Goal: Information Seeking & Learning: Learn about a topic

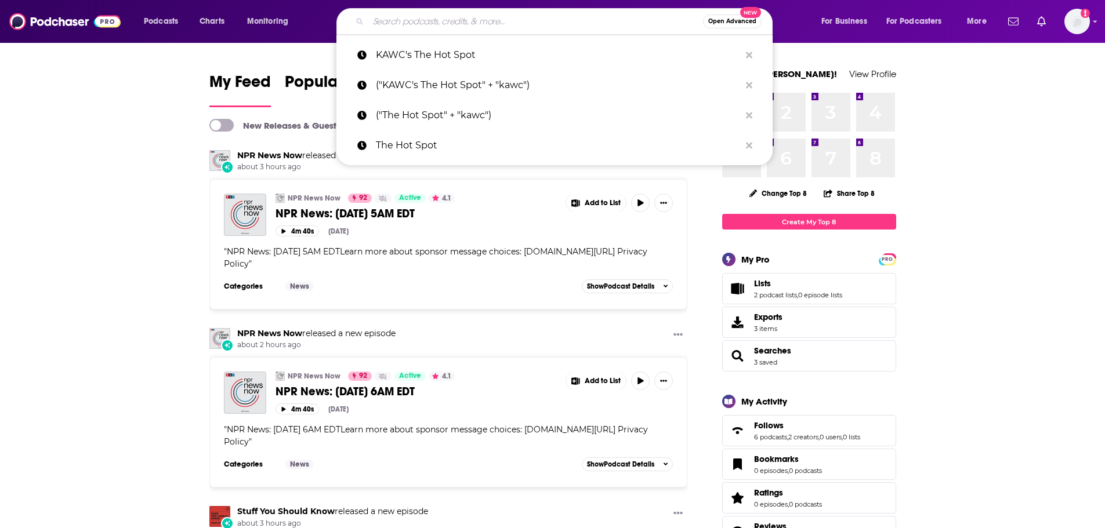
click at [415, 22] on input "Search podcasts, credits, & more..." at bounding box center [535, 21] width 335 height 19
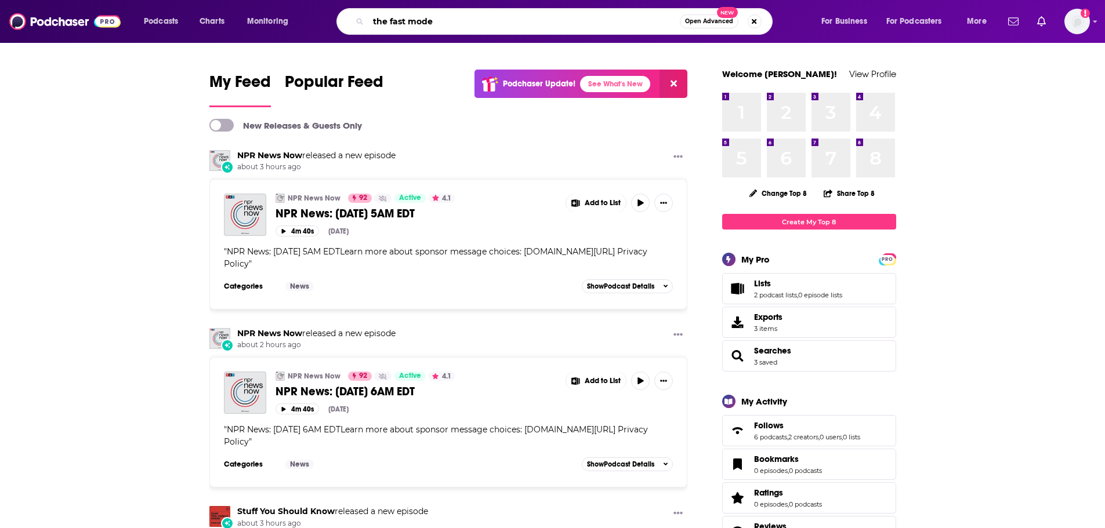
type input "the fast mode"
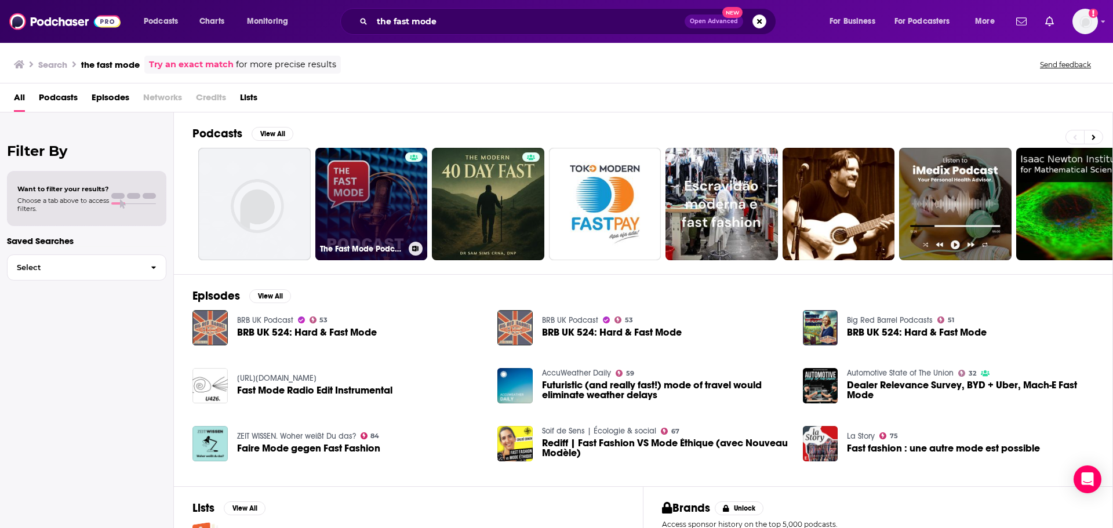
click at [350, 205] on link "The Fast Mode Podcasts: Breaking News, Analysis and Updates From Telecoms Indus…" at bounding box center [371, 204] width 113 height 113
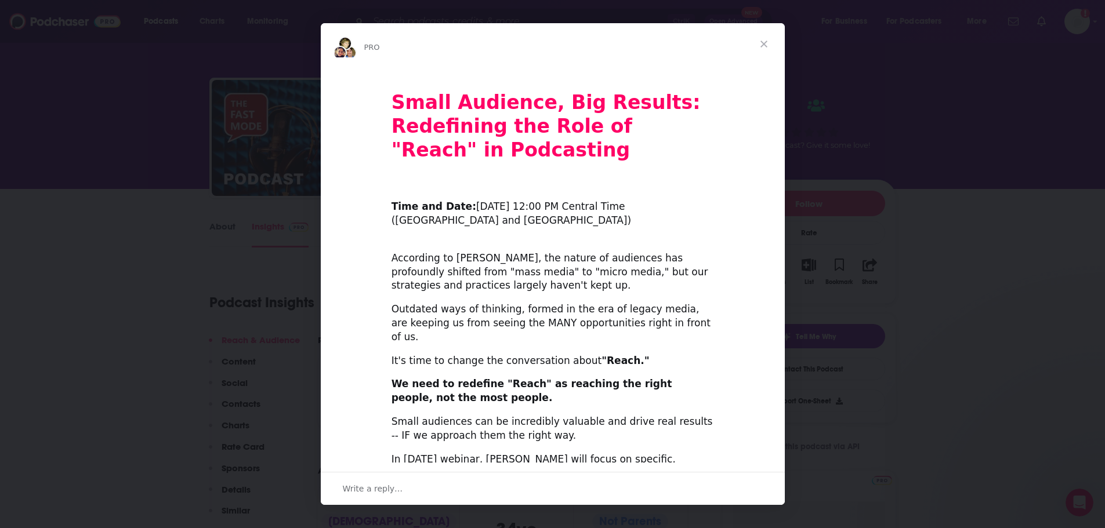
click at [768, 42] on span "Close" at bounding box center [764, 44] width 42 height 42
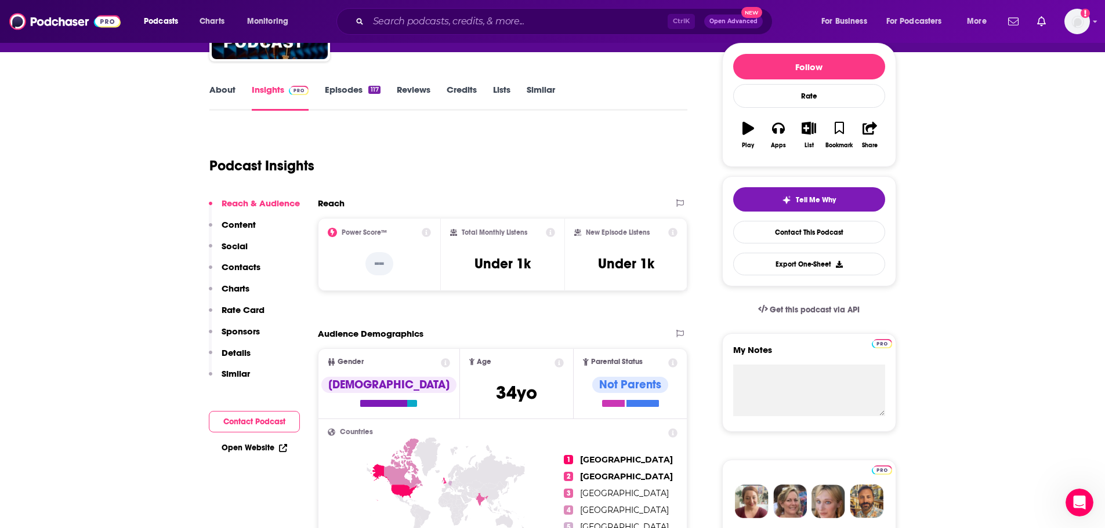
scroll to position [114, 0]
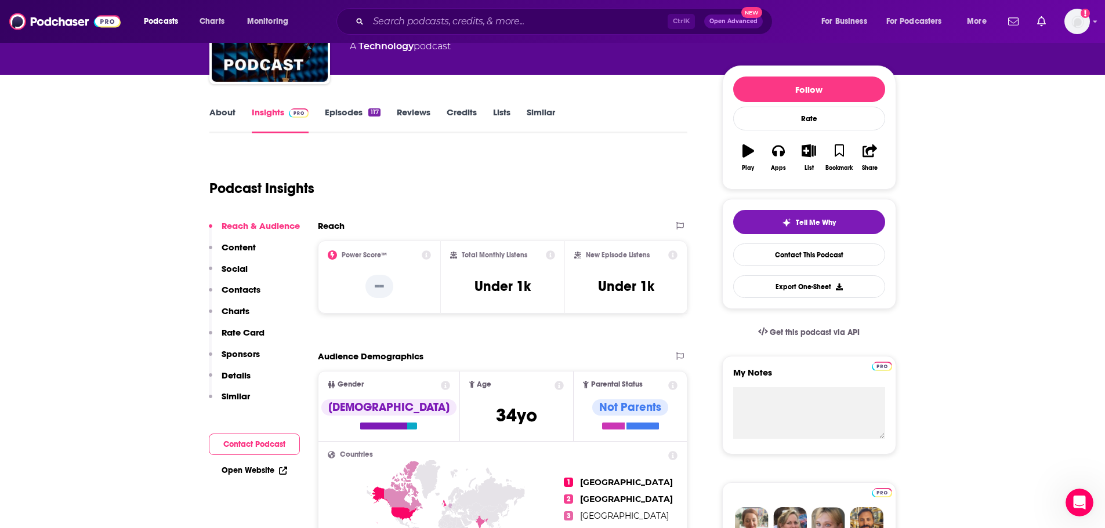
click at [349, 114] on link "Episodes 117" at bounding box center [352, 120] width 55 height 27
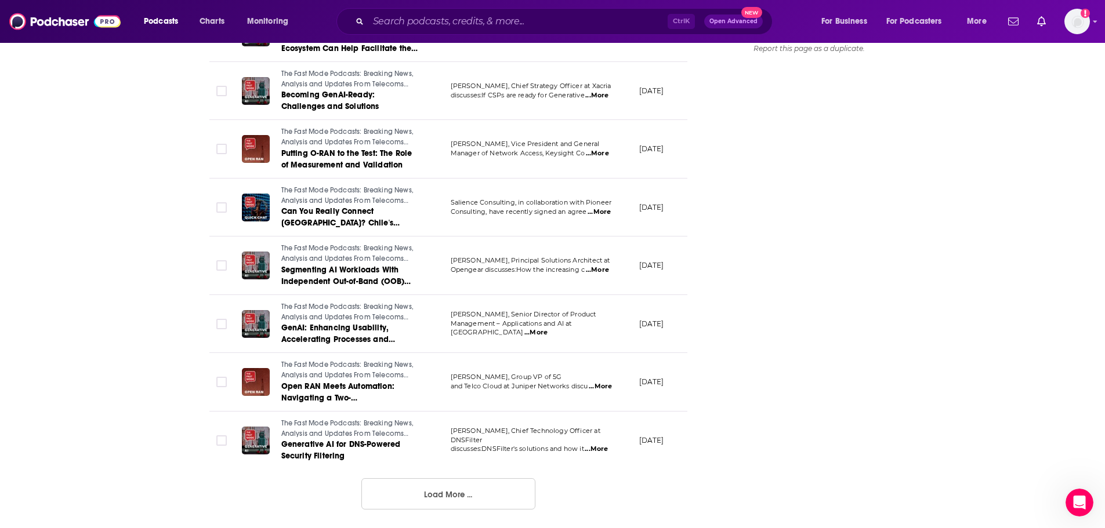
click at [437, 496] on button "Load More ..." at bounding box center [448, 493] width 174 height 31
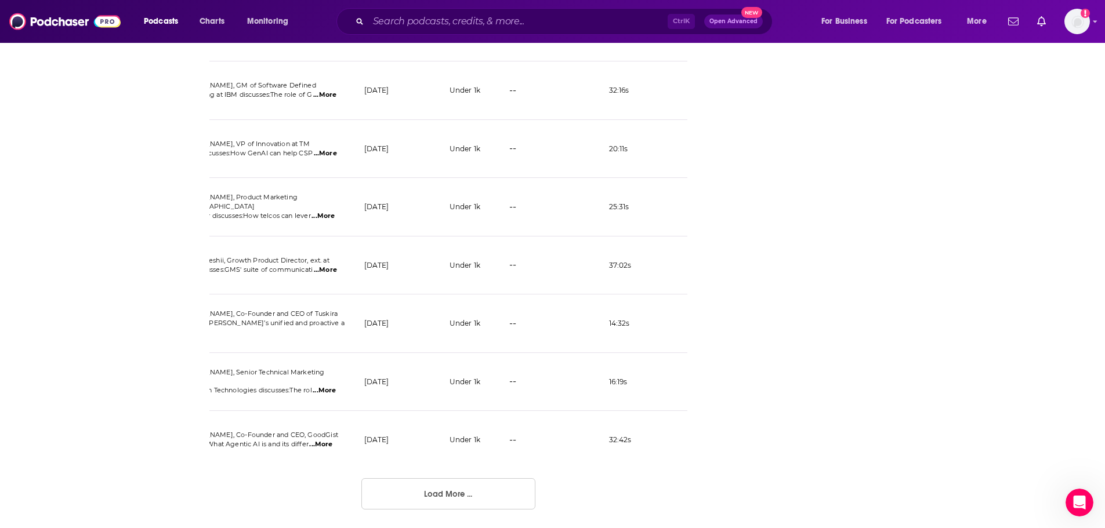
scroll to position [0, 329]
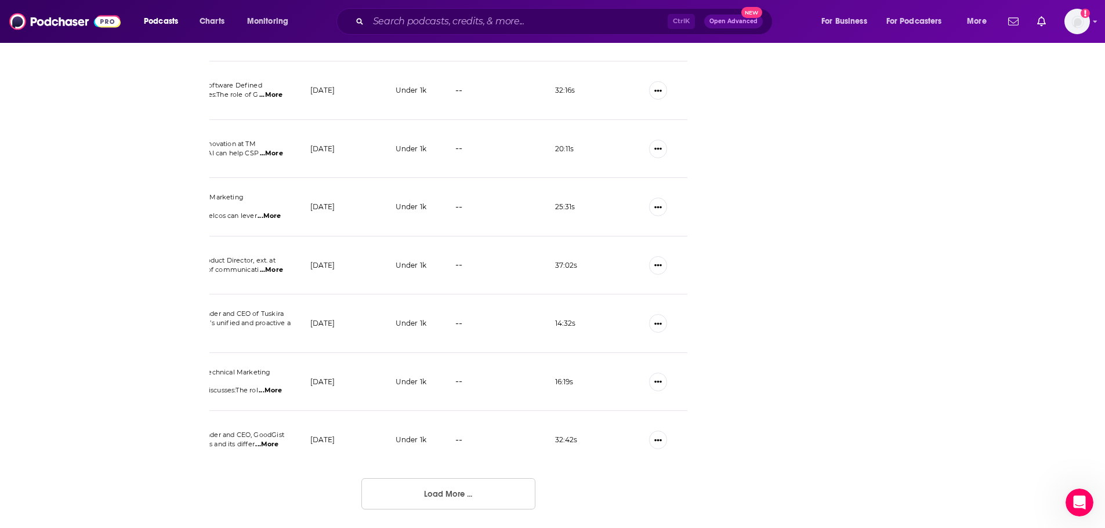
click at [481, 498] on button "Load More ..." at bounding box center [448, 493] width 174 height 31
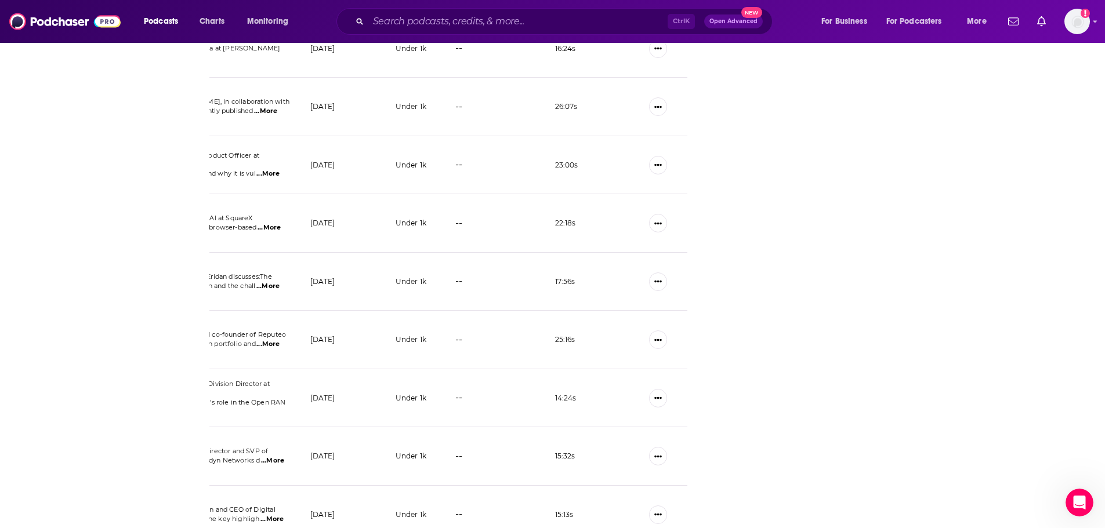
scroll to position [4233, 0]
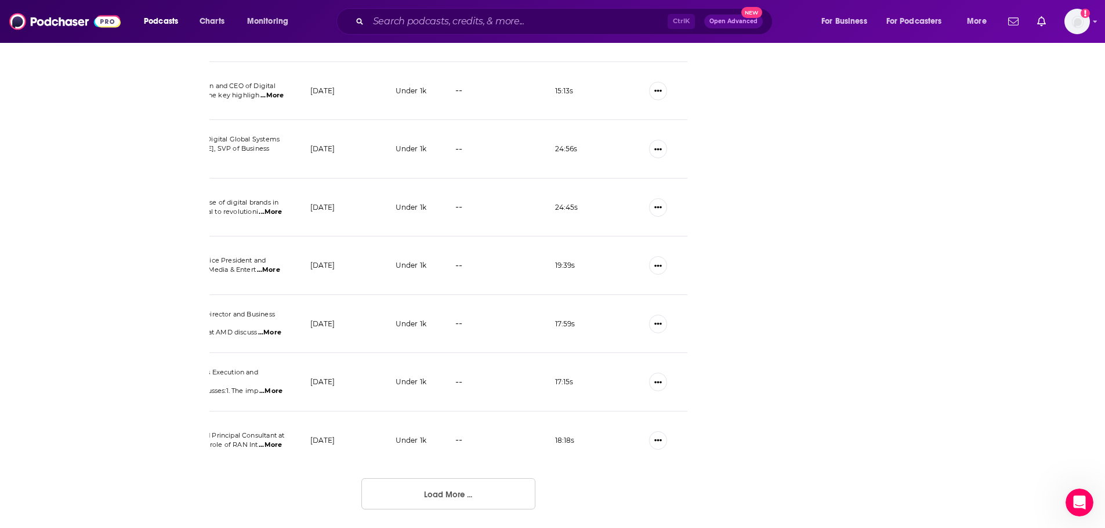
drag, startPoint x: 1106, startPoint y: 317, endPoint x: 15, endPoint y: 26, distance: 1128.8
click at [476, 492] on button "Load More ..." at bounding box center [448, 493] width 174 height 31
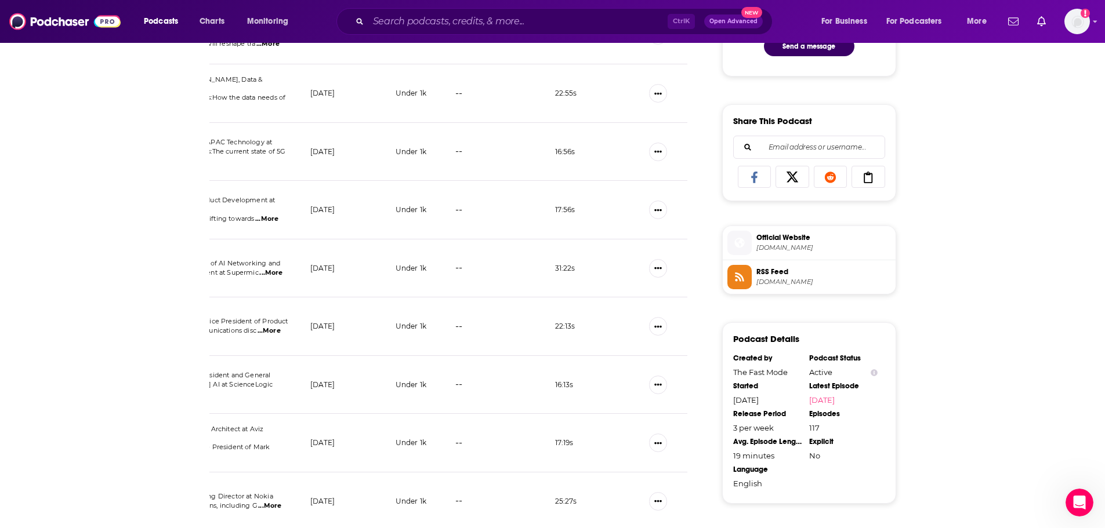
scroll to position [616, 0]
